Goal: Check status: Check status

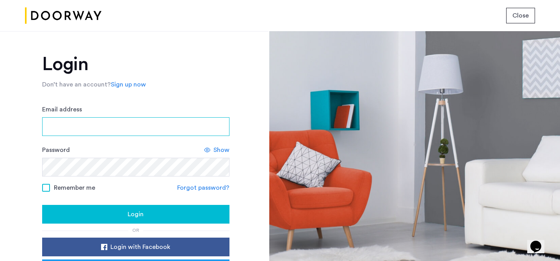
type input "**********"
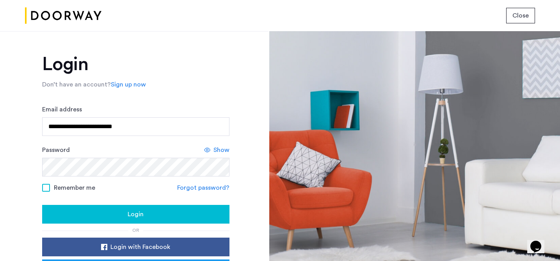
click at [128, 208] on button "Login" at bounding box center [135, 214] width 187 height 19
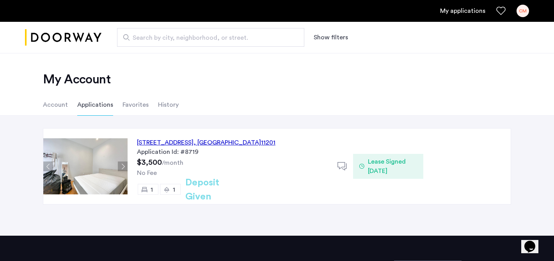
click at [237, 191] on h2 "Deposit Given" at bounding box center [216, 190] width 62 height 28
click at [48, 105] on li "Account" at bounding box center [55, 105] width 25 height 22
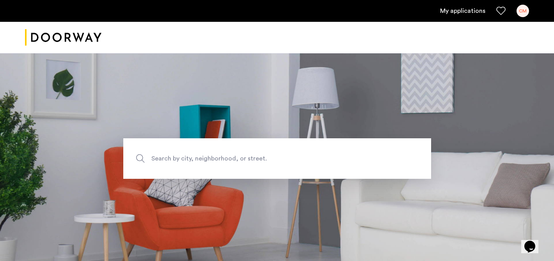
click at [470, 7] on link "My applications" at bounding box center [462, 10] width 45 height 9
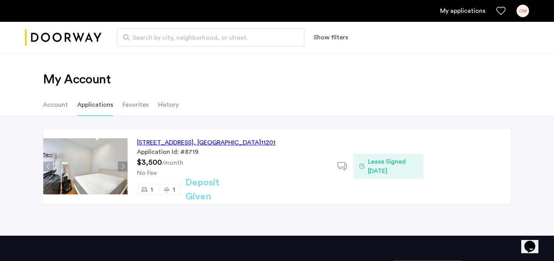
click at [257, 142] on div "[STREET_ADDRESS]" at bounding box center [206, 142] width 139 height 9
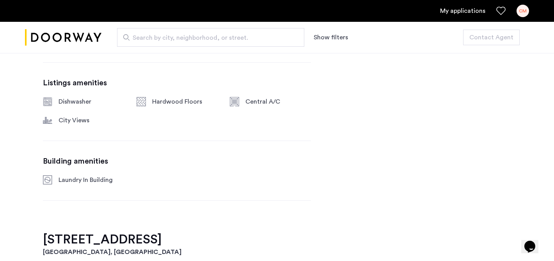
scroll to position [405, 0]
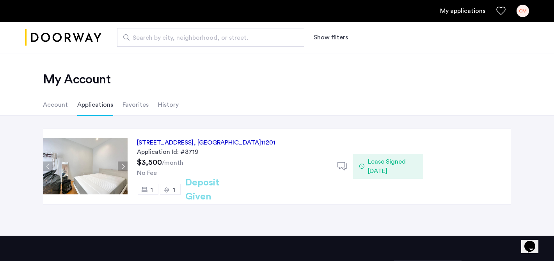
click at [121, 165] on button "Next apartment" at bounding box center [123, 167] width 10 height 10
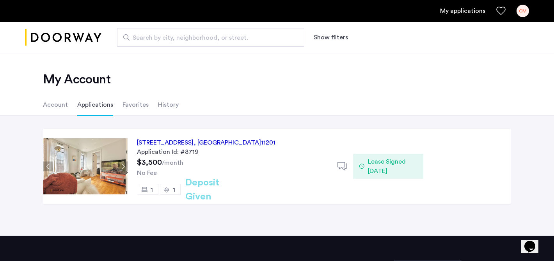
click at [121, 165] on button "Next apartment" at bounding box center [123, 167] width 10 height 10
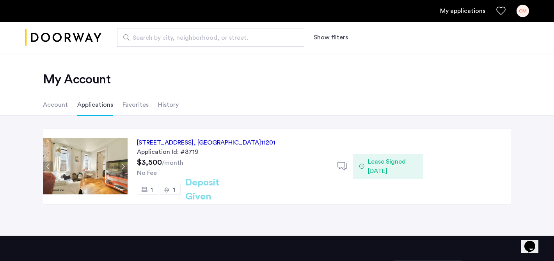
click at [121, 165] on button "Next apartment" at bounding box center [123, 167] width 10 height 10
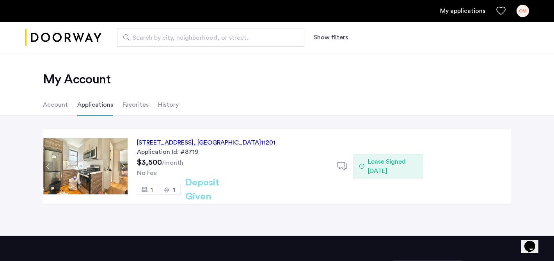
click at [121, 165] on button "Next apartment" at bounding box center [123, 167] width 10 height 10
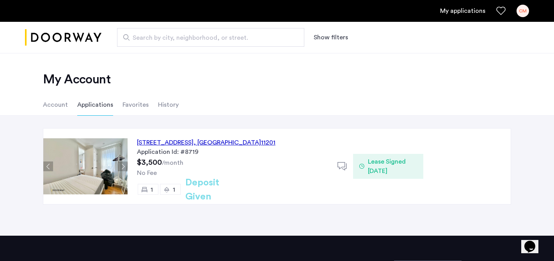
click at [121, 165] on button "Next apartment" at bounding box center [123, 167] width 10 height 10
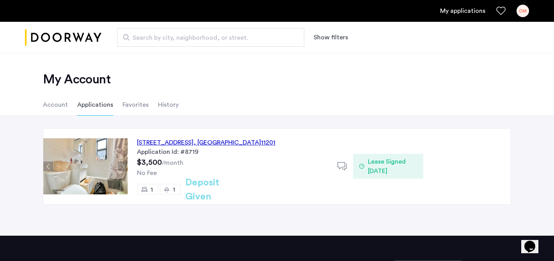
click at [121, 165] on button "Next apartment" at bounding box center [123, 167] width 10 height 10
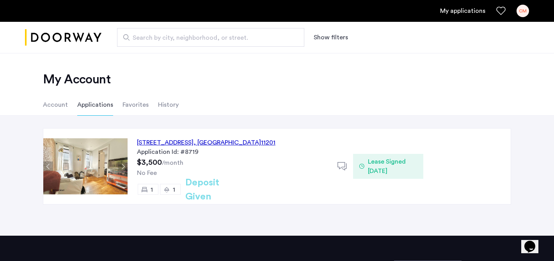
drag, startPoint x: 272, startPoint y: 141, endPoint x: 130, endPoint y: 146, distance: 142.5
click at [130, 146] on div "246 Pacific Street, Unit 3C, Brooklyn , NY 11201 Application Id: #8719 $3,500 /…" at bounding box center [233, 167] width 210 height 76
copy div "246 Pacific Street, Unit 3C, Brooklyn , NY 11201"
